Goal: Communication & Community: Answer question/provide support

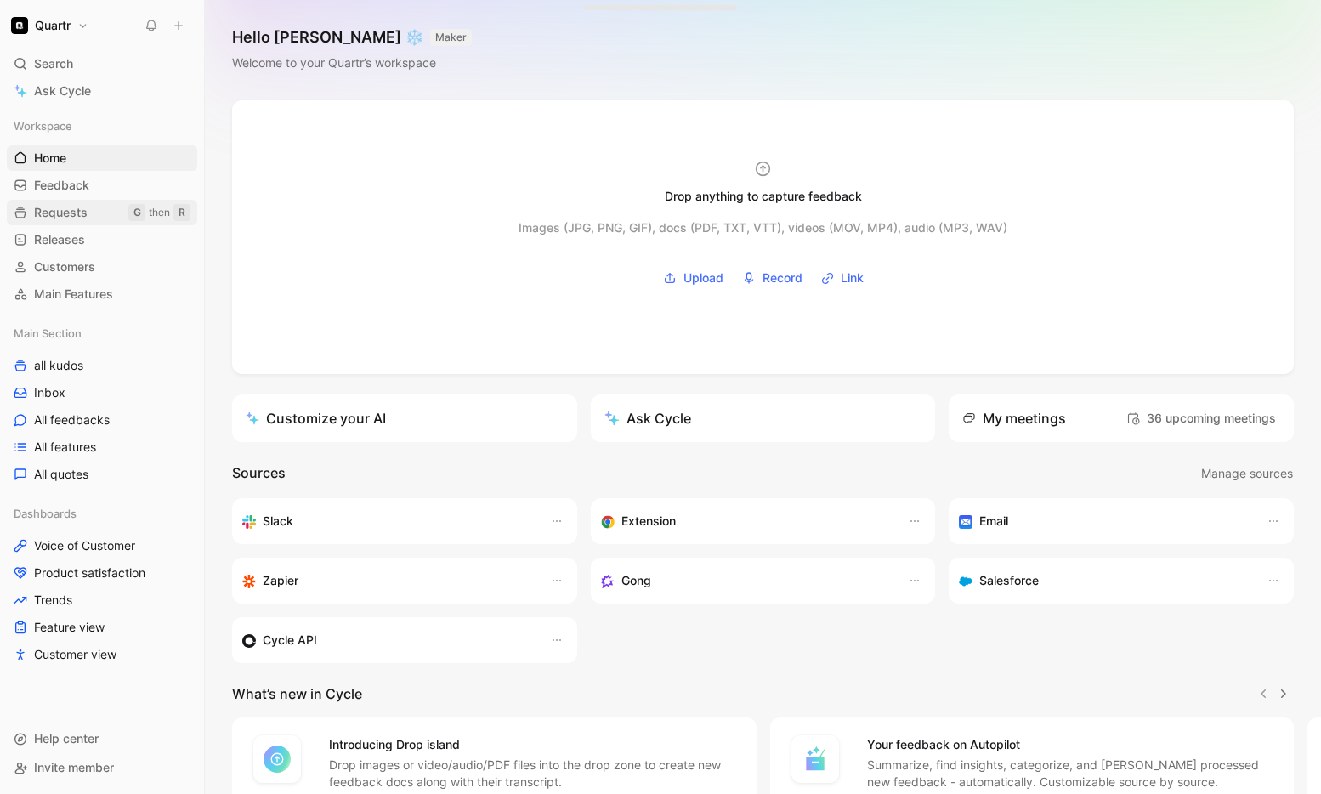
click at [61, 207] on span "Requests" at bounding box center [61, 212] width 54 height 17
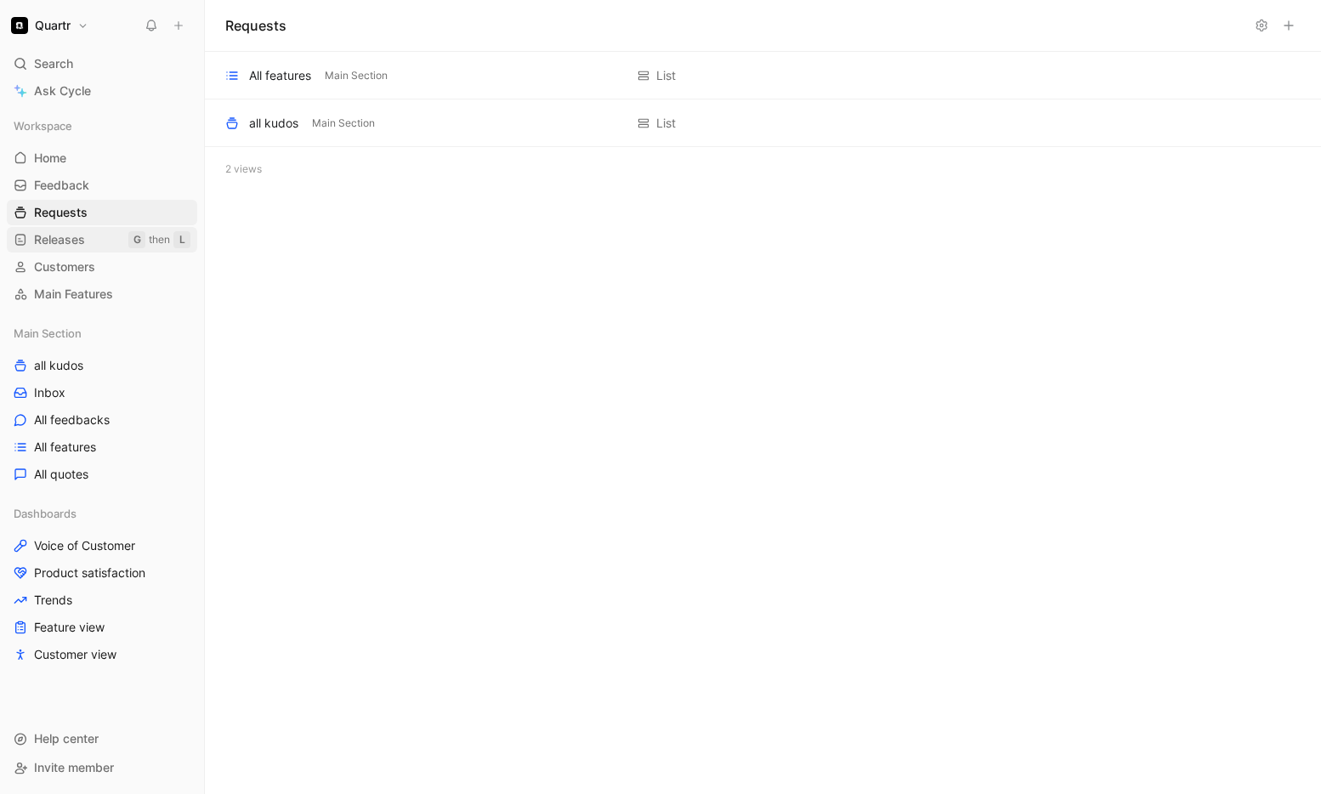
click at [77, 246] on span "Releases" at bounding box center [59, 239] width 51 height 17
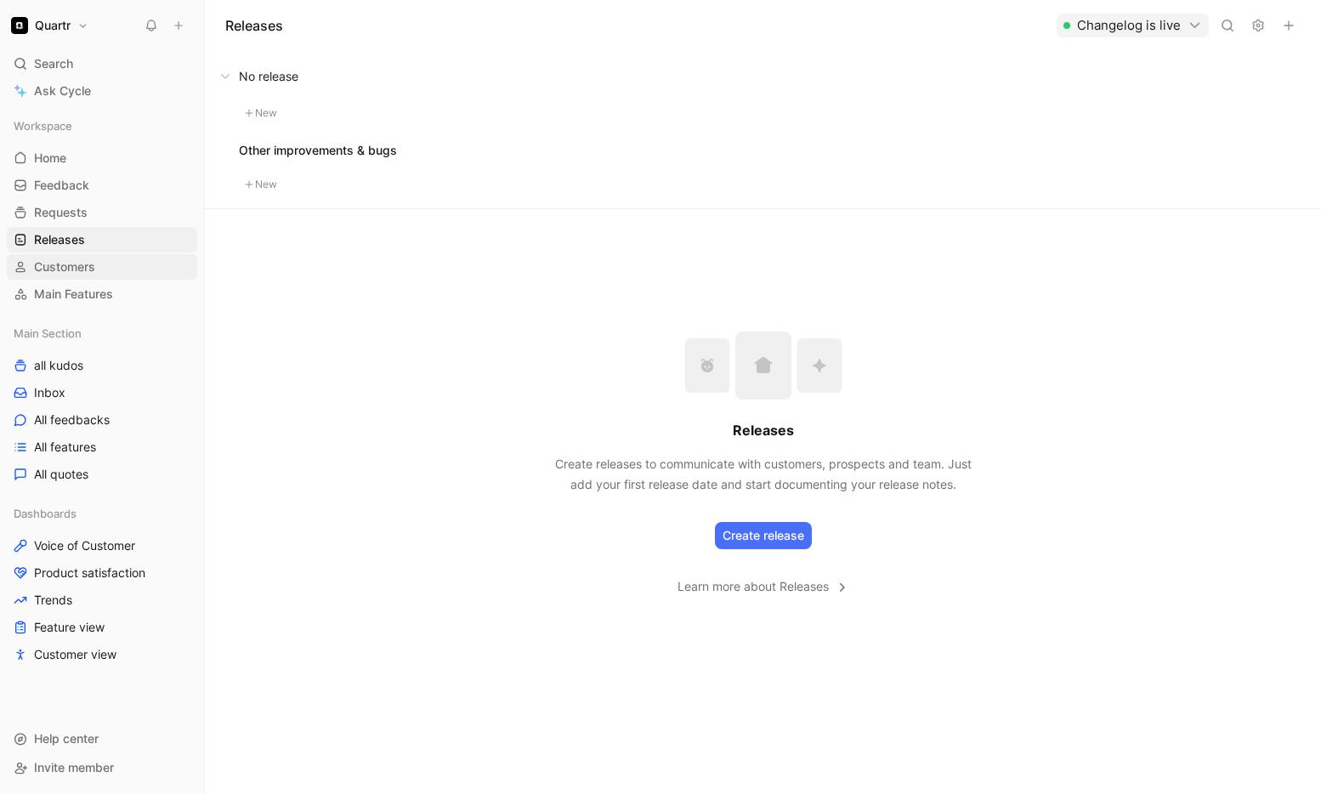
click at [77, 264] on span "Customers" at bounding box center [64, 267] width 61 height 17
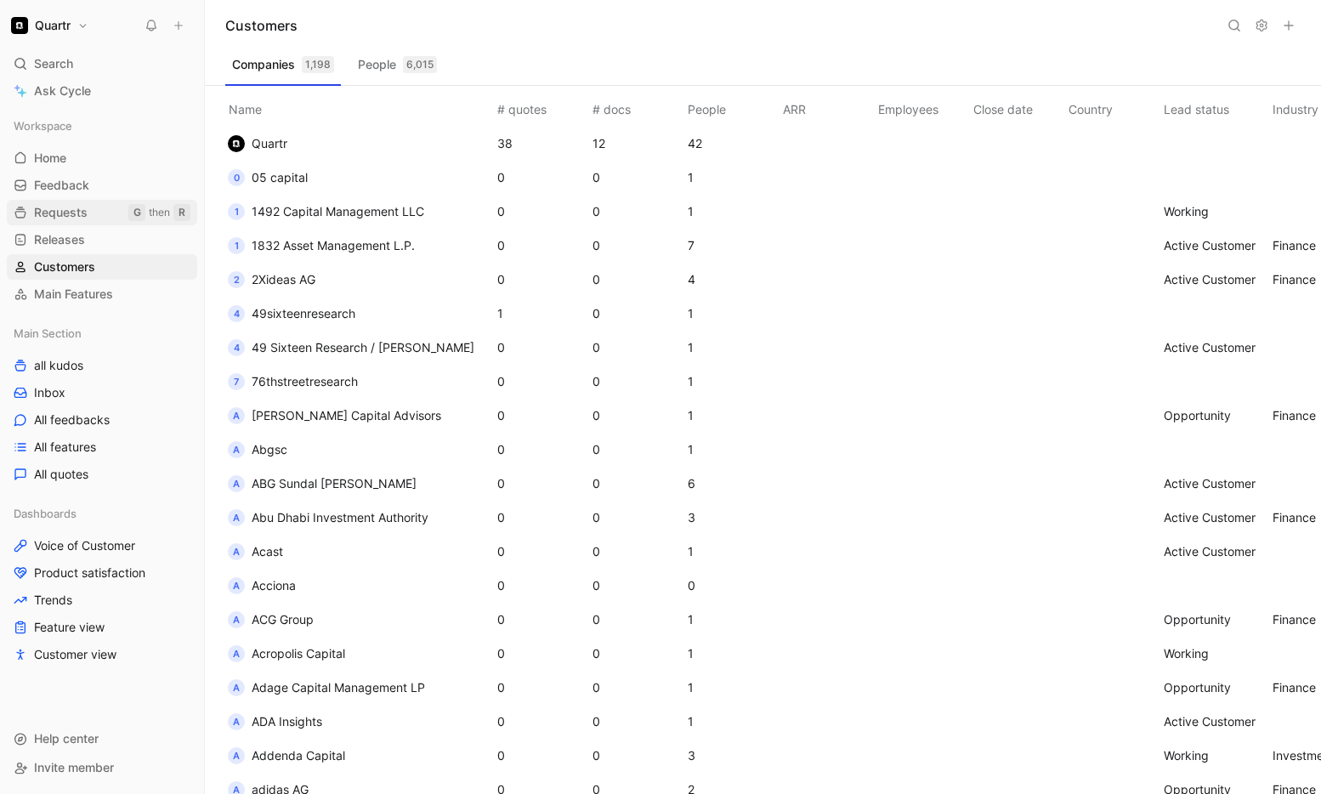
click at [67, 212] on span "Requests" at bounding box center [61, 212] width 54 height 17
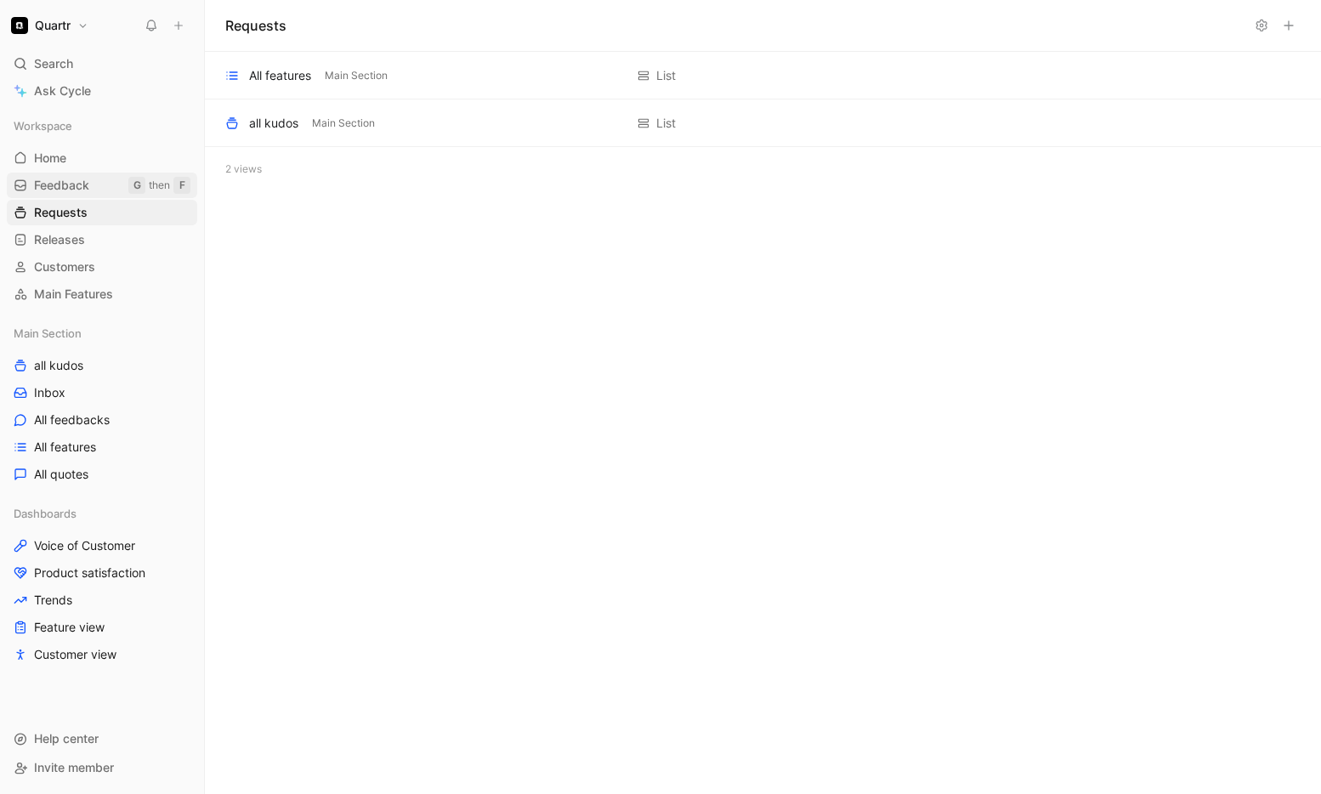
click at [64, 185] on span "Feedback" at bounding box center [61, 185] width 55 height 17
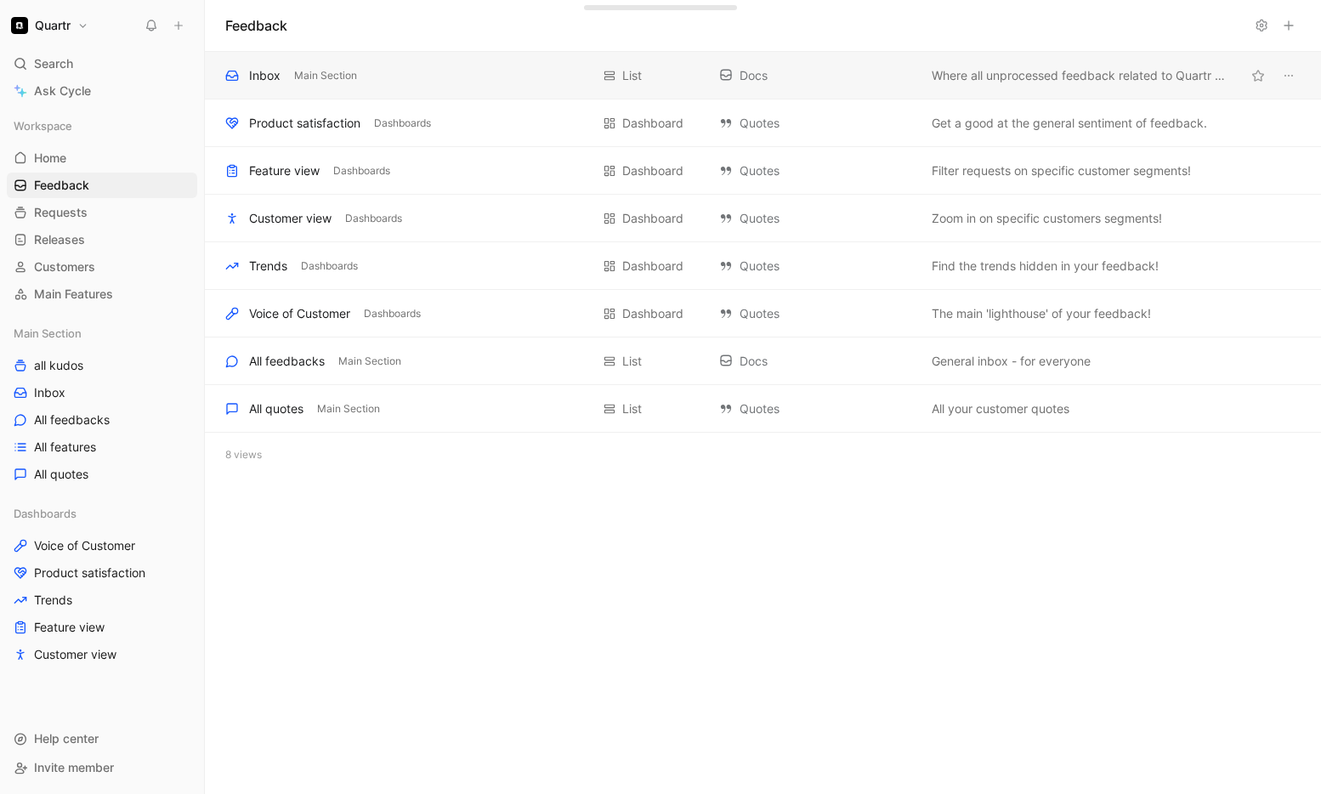
click at [444, 82] on div "Inbox Main Section" at bounding box center [407, 75] width 365 height 20
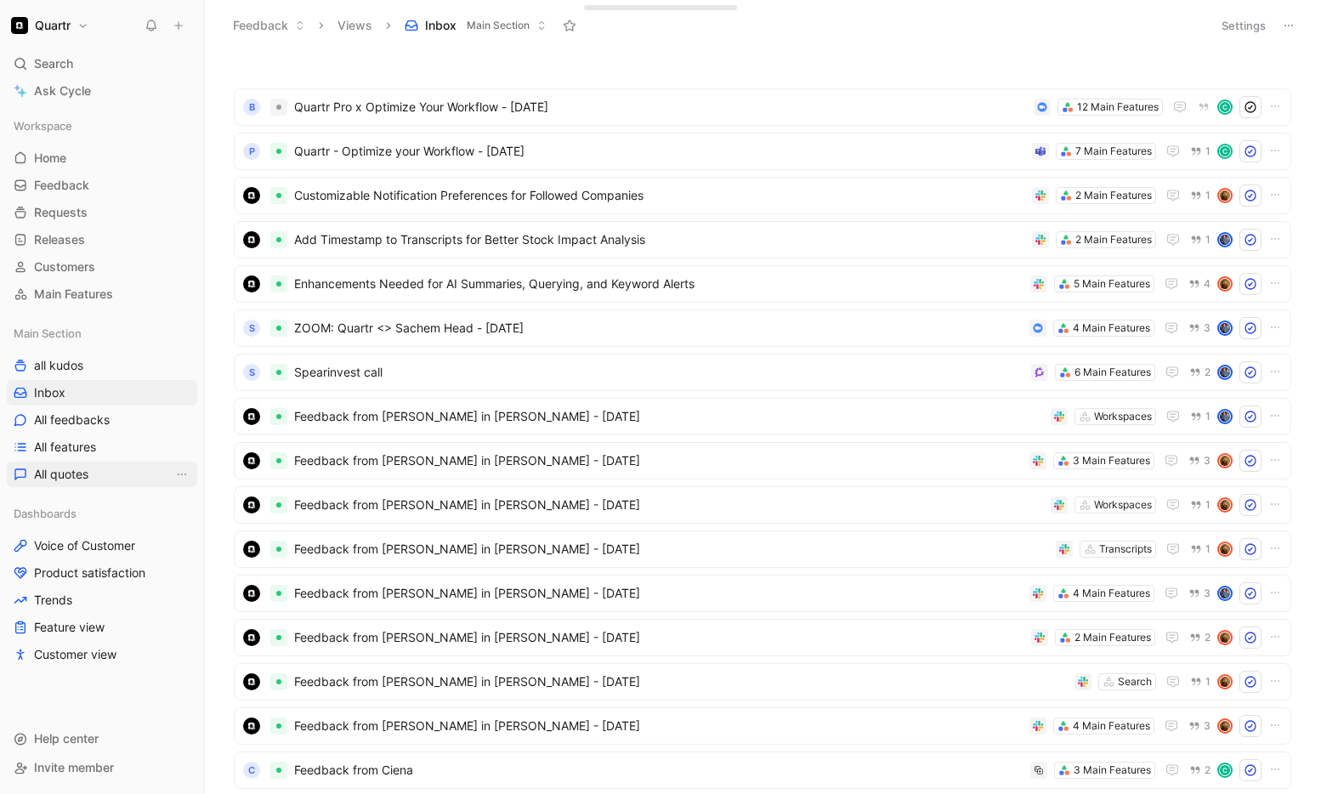
click at [68, 469] on span "All quotes" at bounding box center [61, 474] width 54 height 17
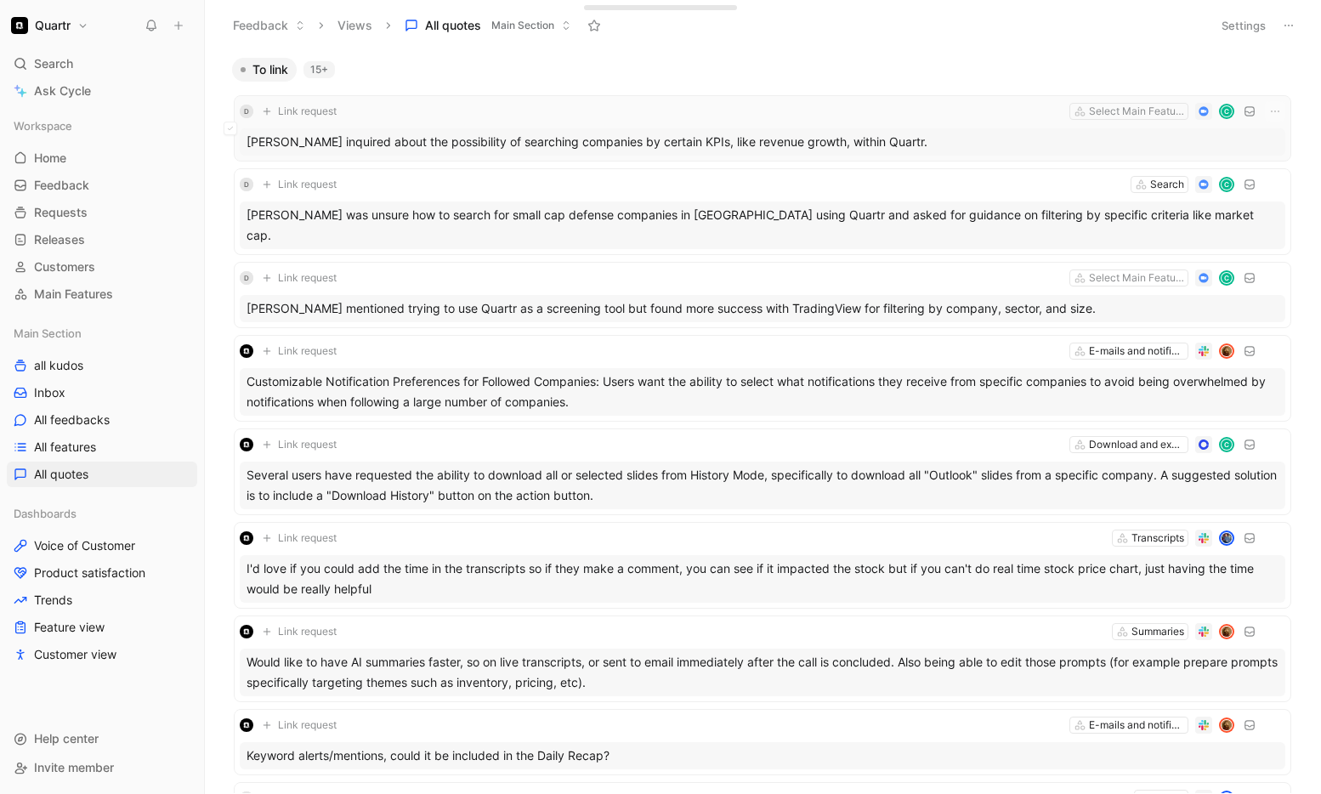
click at [935, 139] on div "[PERSON_NAME] inquired about the possibility of searching companies by certain …" at bounding box center [763, 141] width 1046 height 27
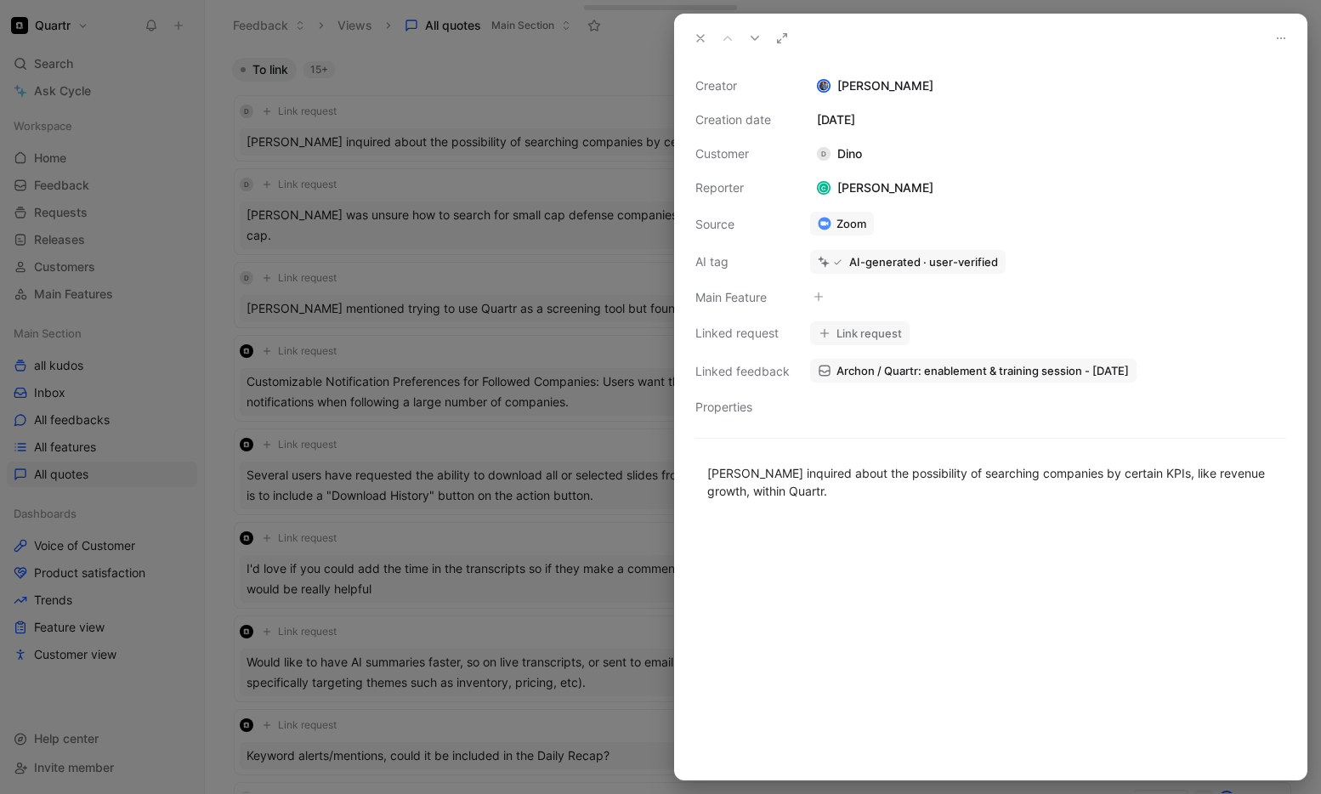
click at [698, 40] on use at bounding box center [700, 38] width 7 height 7
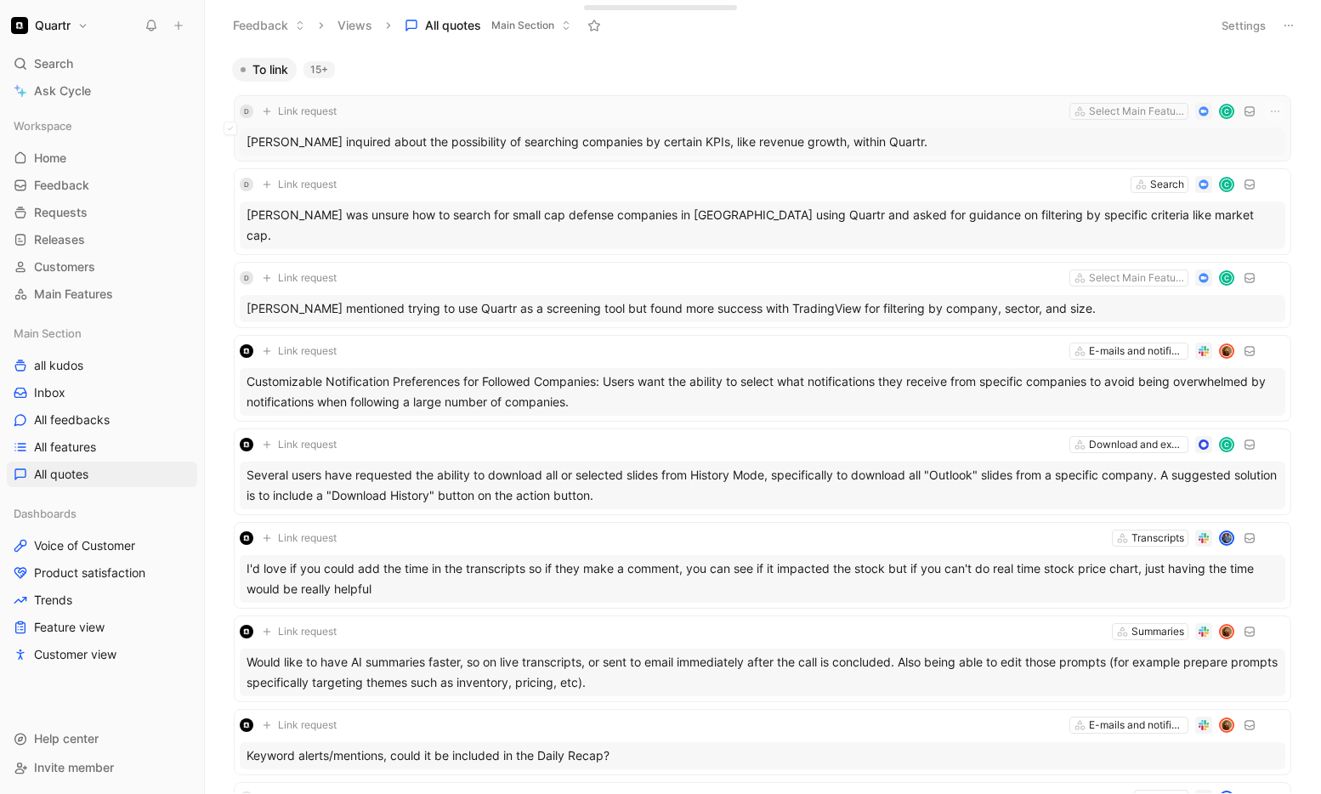
click at [958, 132] on div "[PERSON_NAME] inquired about the possibility of searching companies by certain …" at bounding box center [763, 141] width 1046 height 27
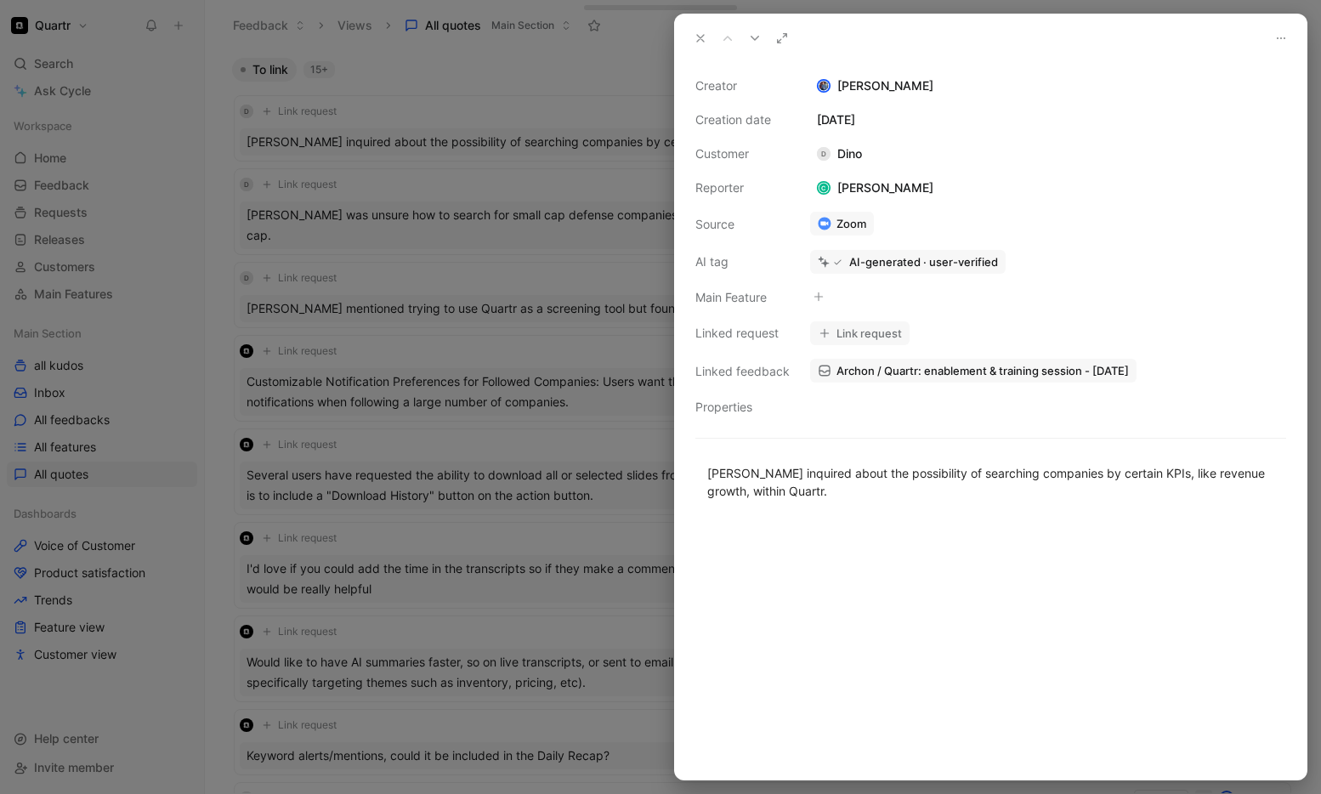
click at [520, 92] on div at bounding box center [660, 397] width 1321 height 794
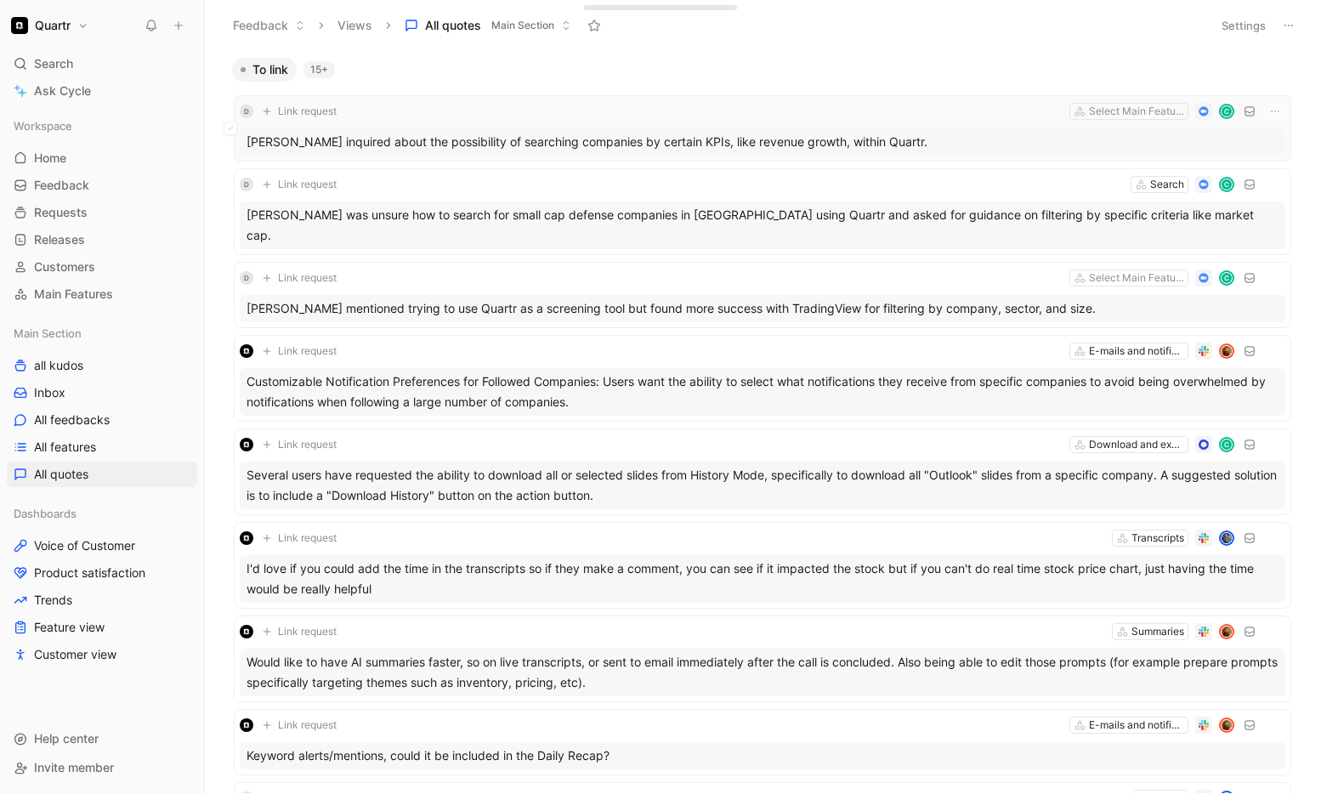
click at [1199, 112] on use at bounding box center [1203, 110] width 9 height 9
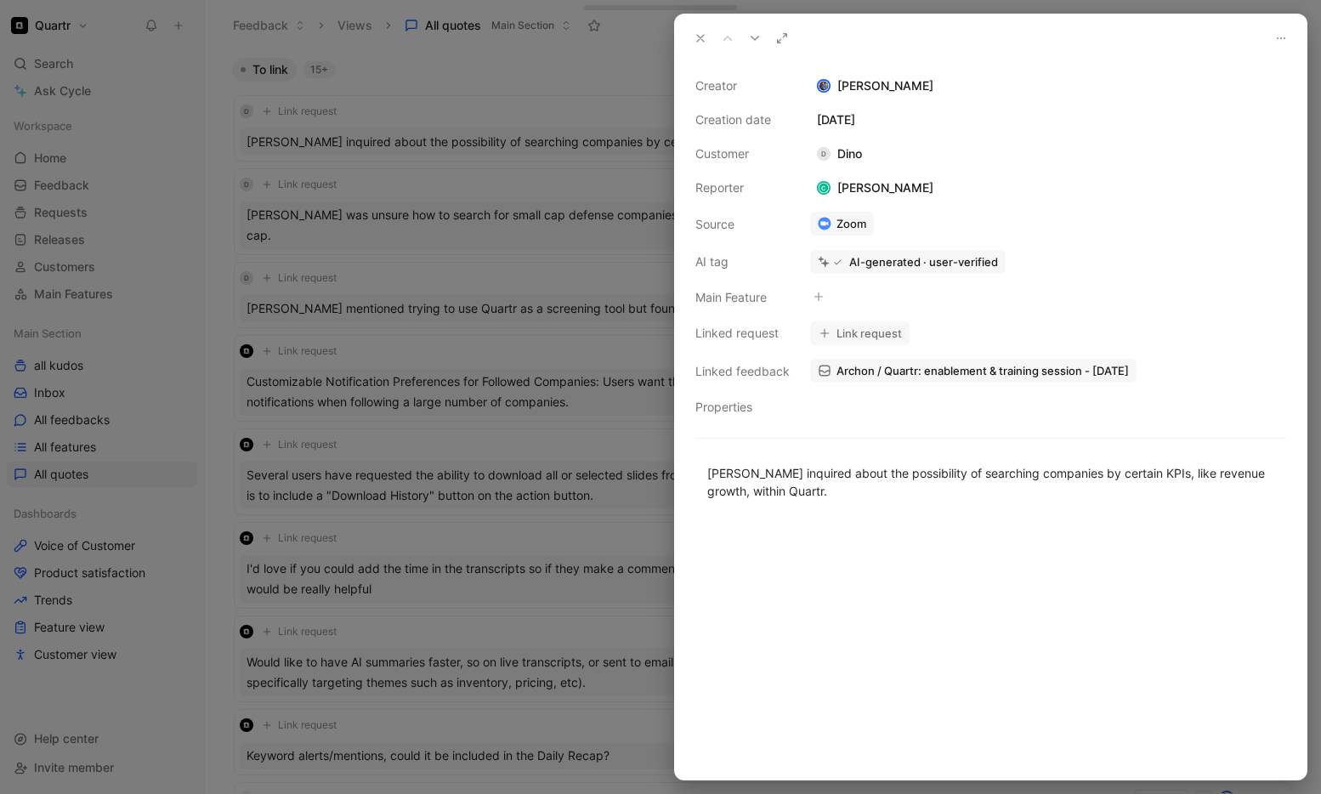
click at [701, 43] on icon at bounding box center [701, 38] width 14 height 14
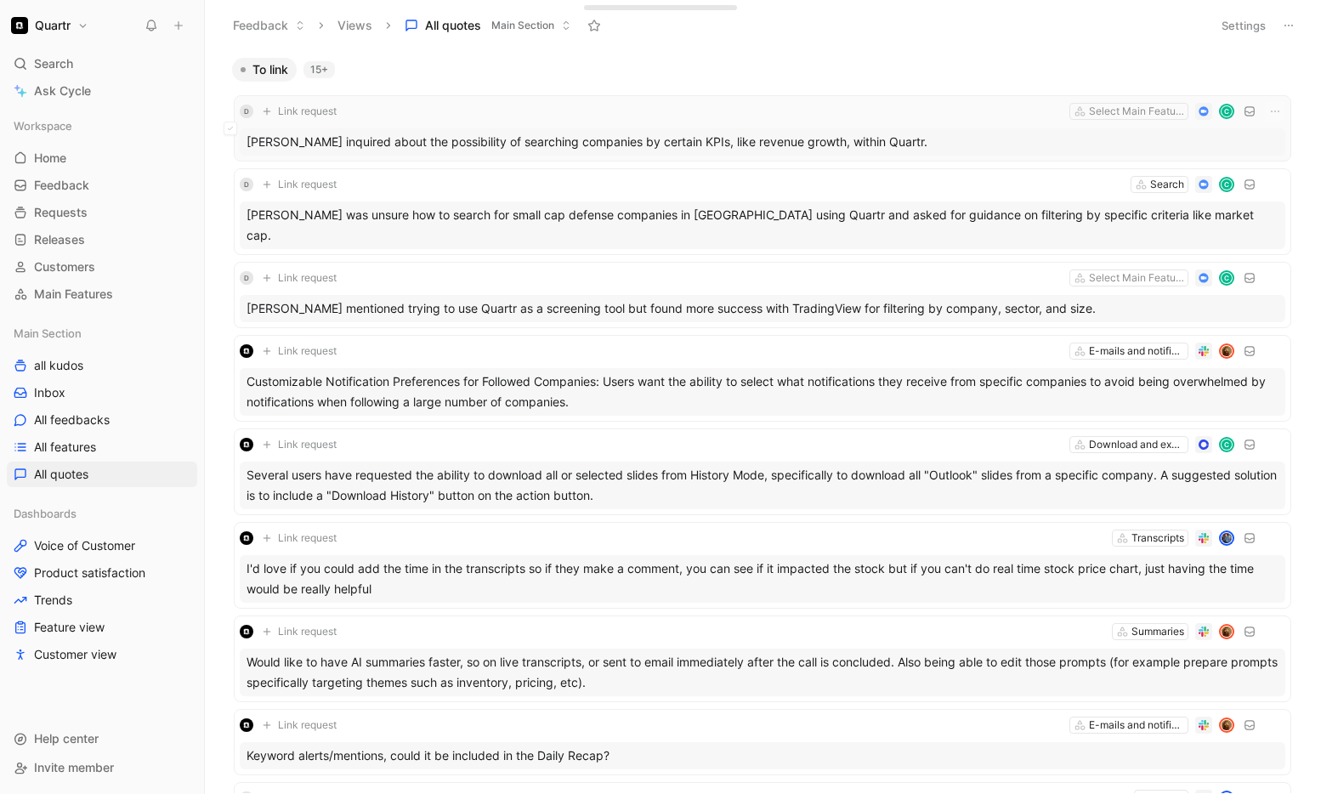
click at [399, 109] on div "D Link request Select Main Feature C" at bounding box center [763, 111] width 1046 height 20
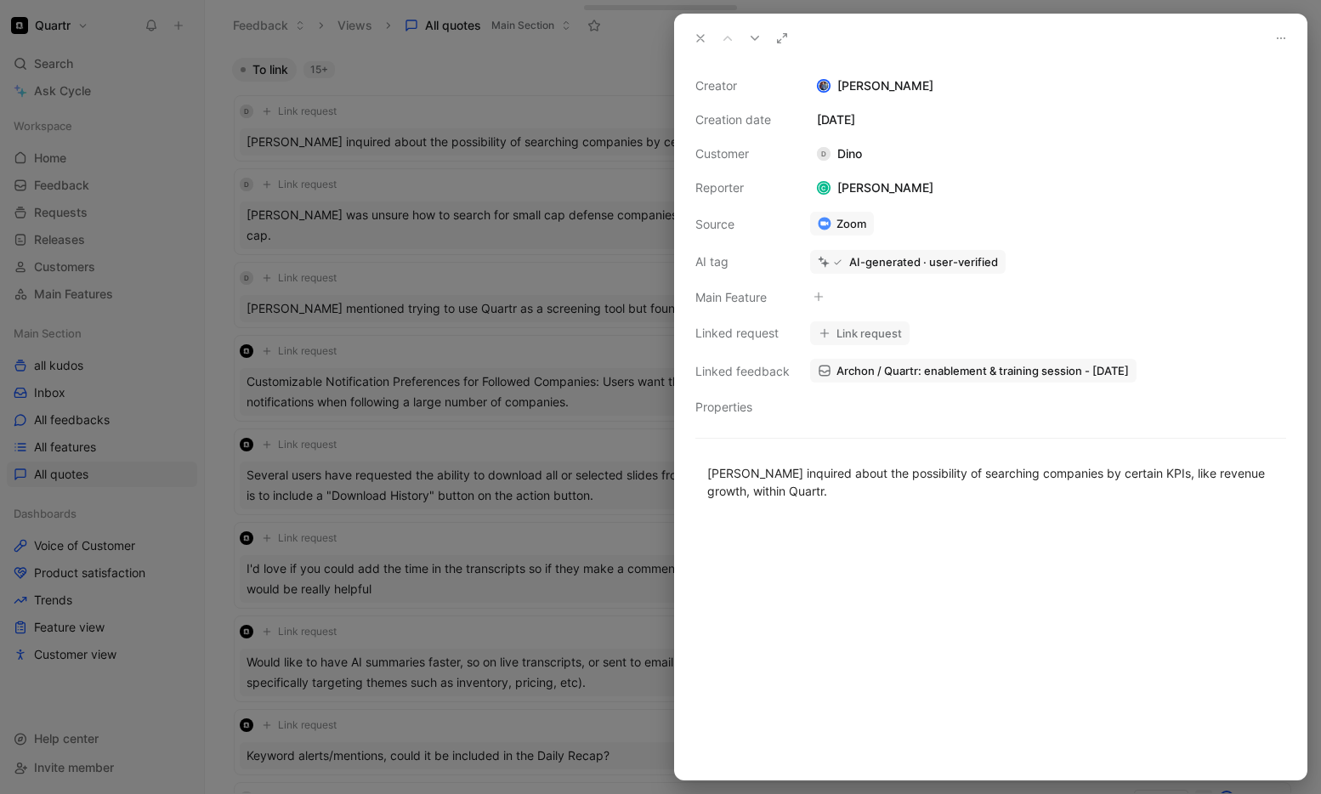
click at [698, 39] on icon at bounding box center [701, 38] width 14 height 14
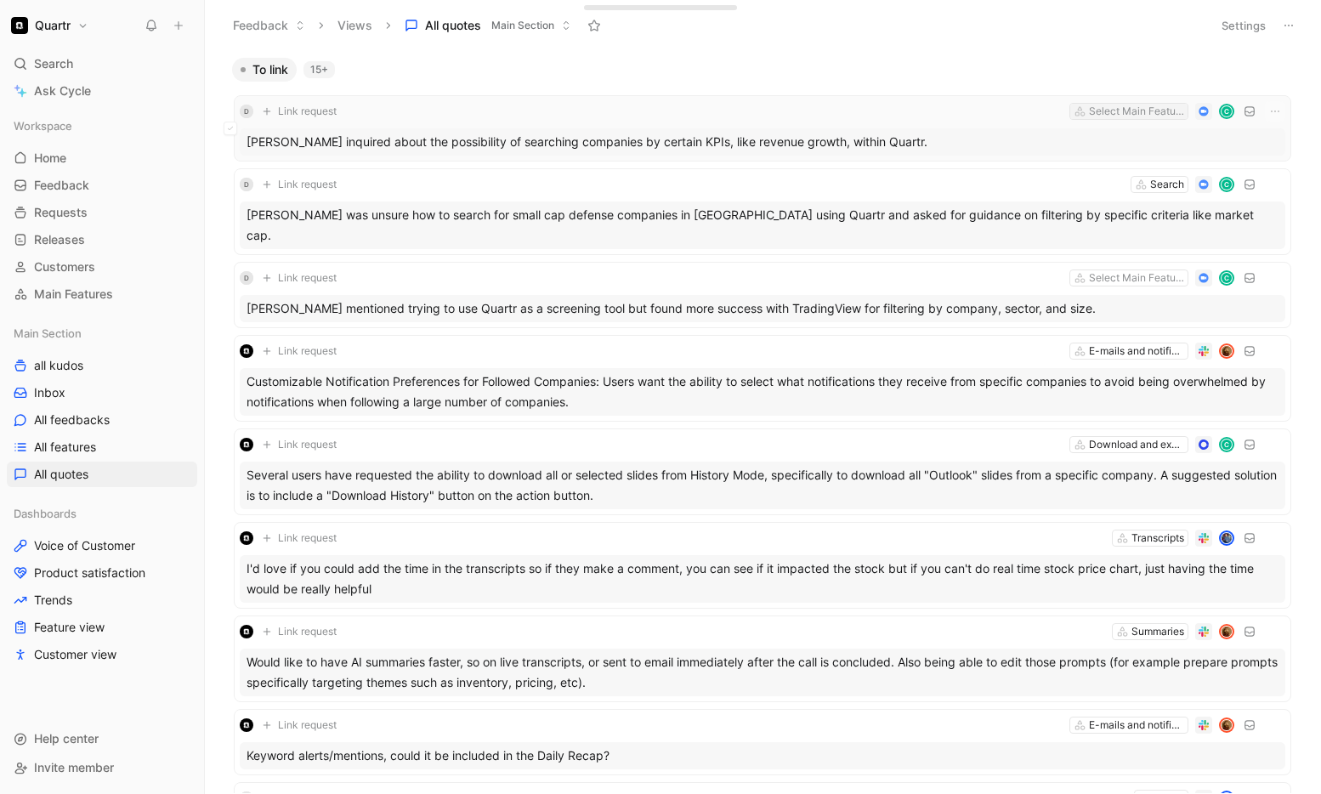
click at [1106, 117] on div "Select Main Feature" at bounding box center [1136, 111] width 95 height 17
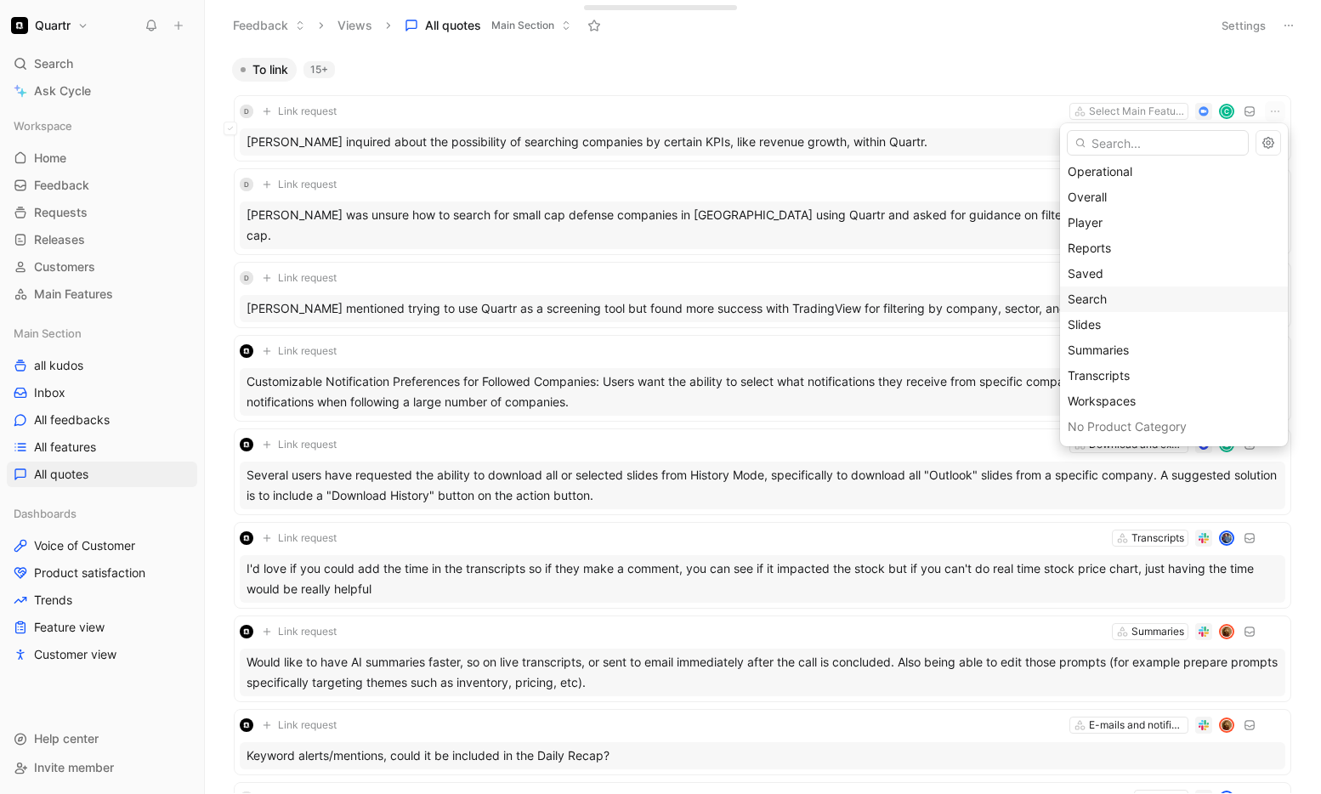
scroll to position [255, 0]
click at [1104, 198] on span "Overall" at bounding box center [1087, 200] width 39 height 14
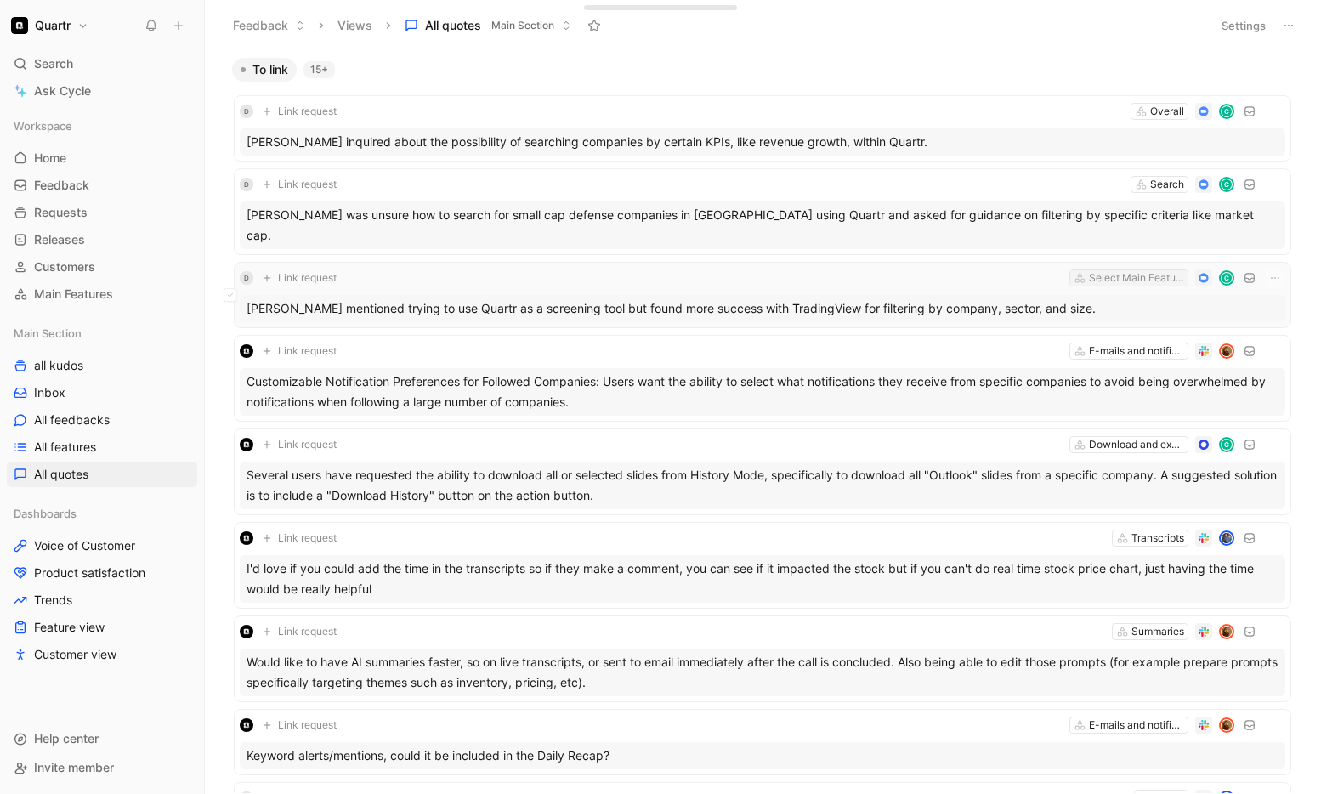
click at [1103, 270] on div "Select Main Feature" at bounding box center [1136, 278] width 95 height 17
type input "overa"
click at [1085, 322] on mark "Overa" at bounding box center [1085, 321] width 34 height 14
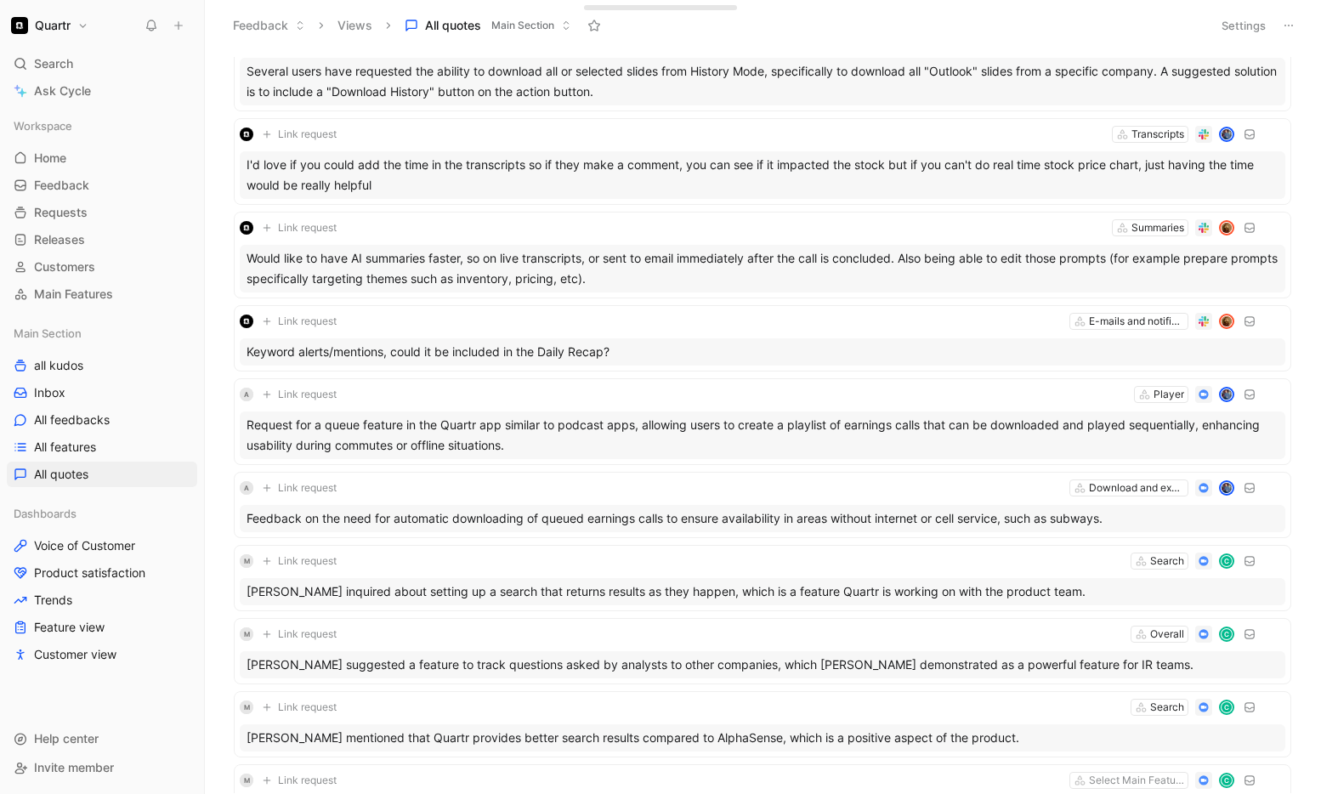
scroll to position [0, 0]
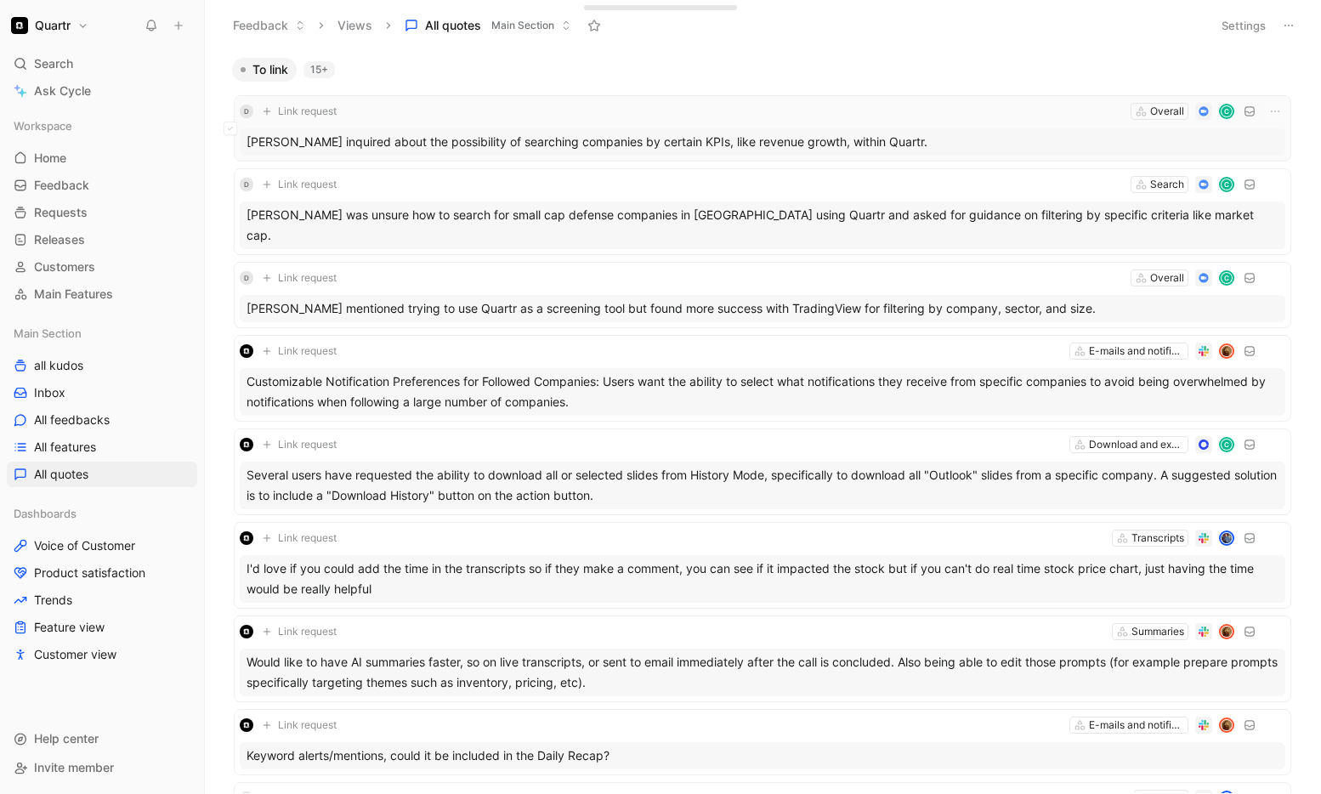
click at [322, 115] on span "Link request" at bounding box center [307, 112] width 59 height 14
click at [74, 163] on link "Home G then H" at bounding box center [102, 158] width 190 height 26
